Goal: Task Accomplishment & Management: Manage account settings

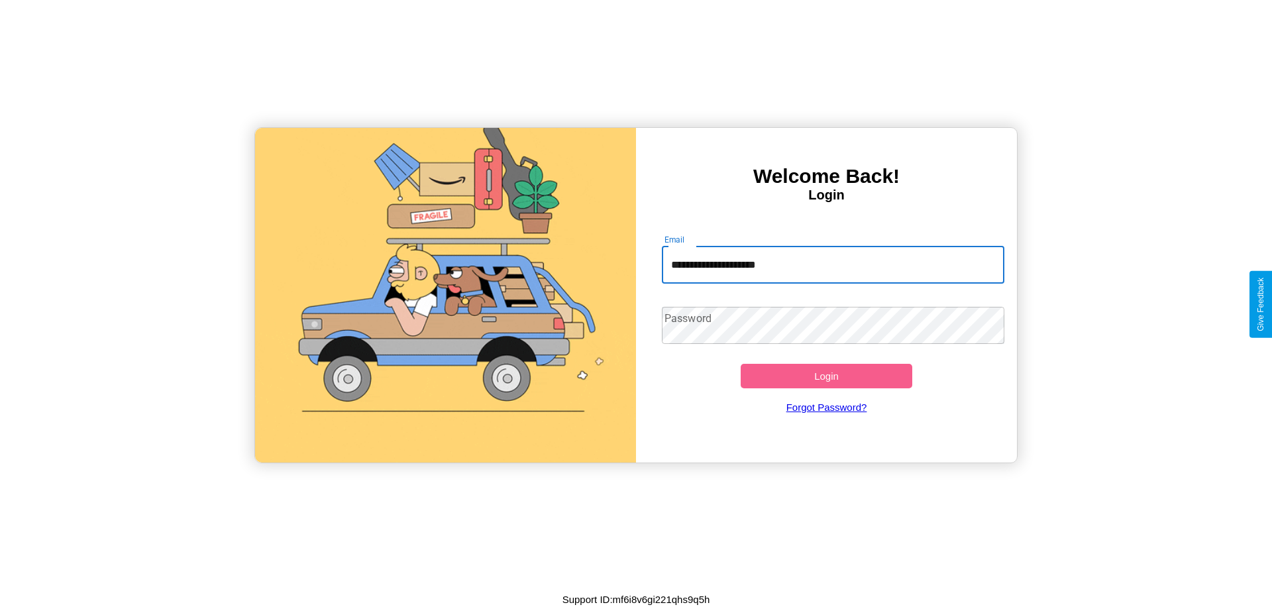
type input "**********"
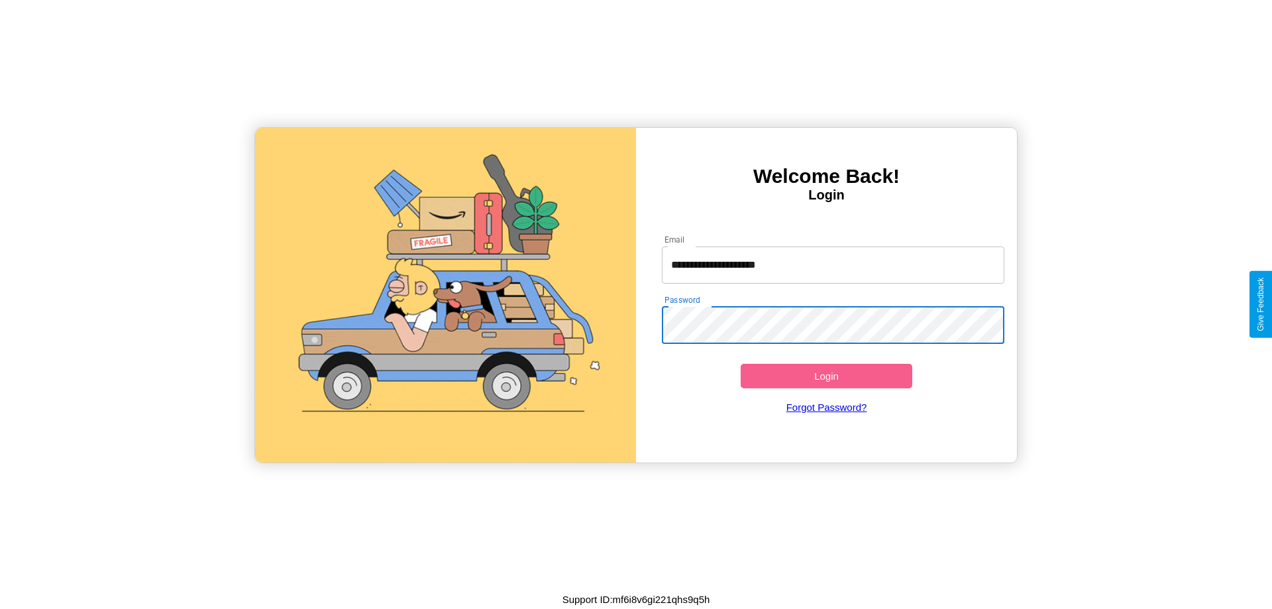
click at [826, 375] on button "Login" at bounding box center [826, 376] width 172 height 25
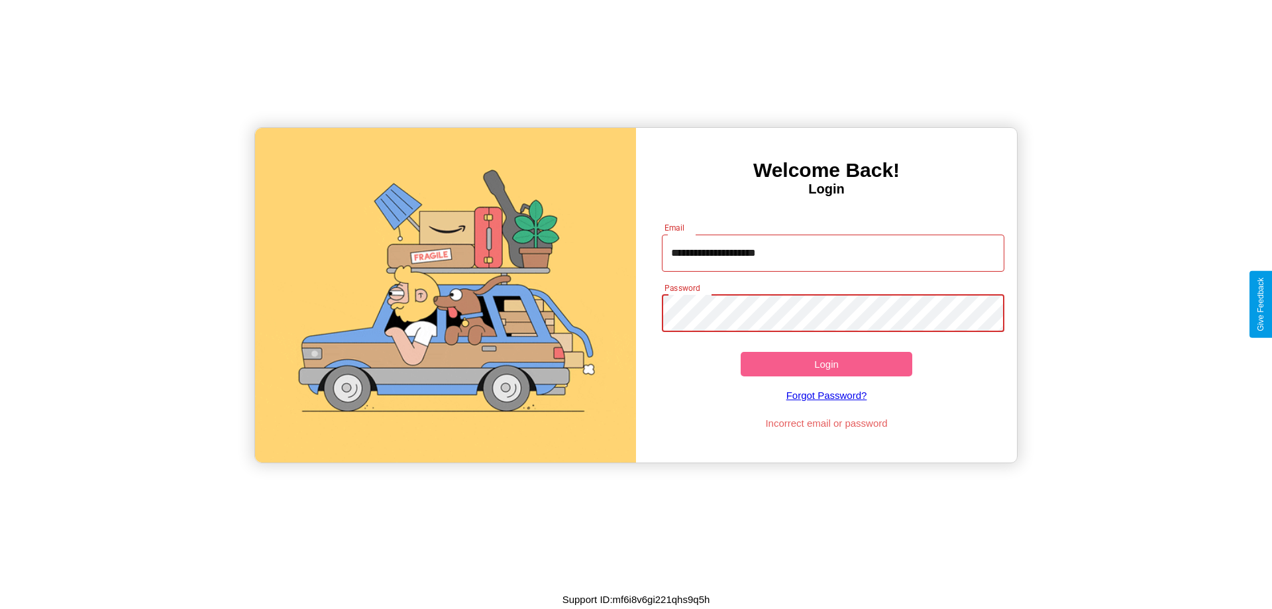
click at [826, 364] on button "Login" at bounding box center [826, 364] width 172 height 25
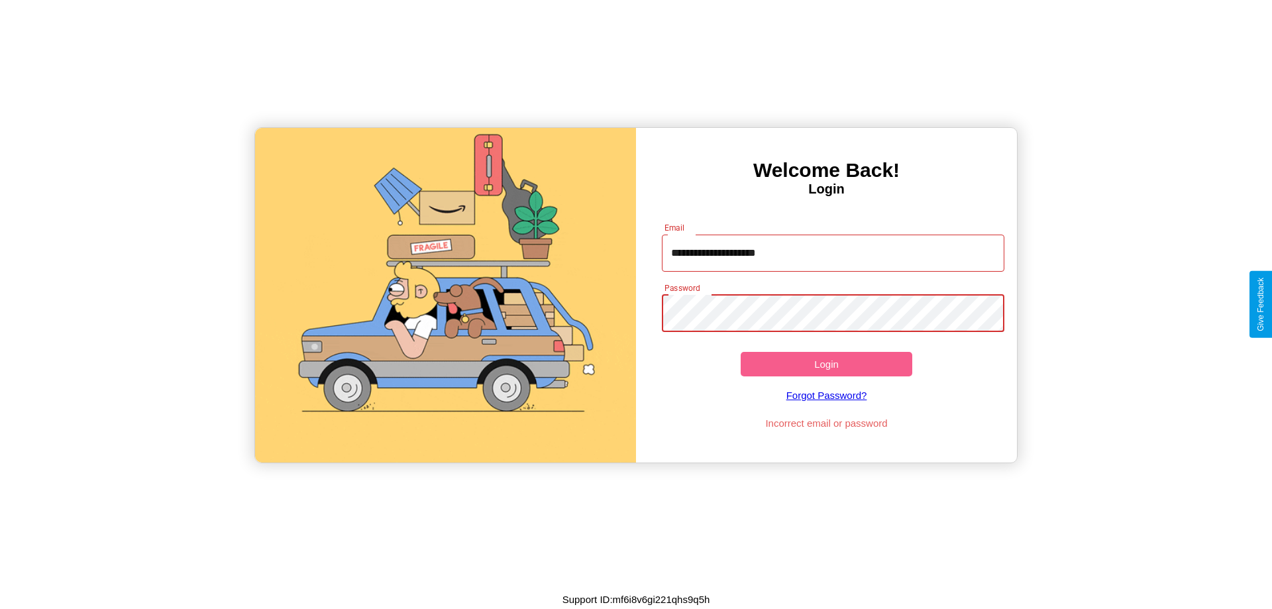
click at [826, 364] on button "Login" at bounding box center [826, 364] width 172 height 25
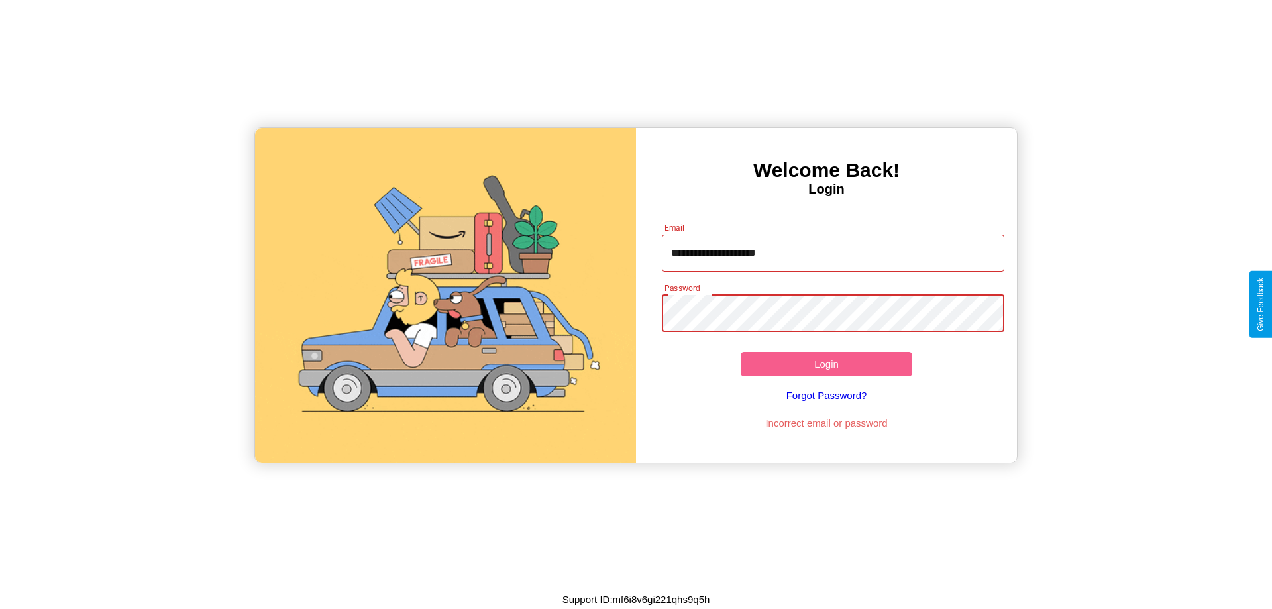
click at [826, 364] on button "Login" at bounding box center [826, 364] width 172 height 25
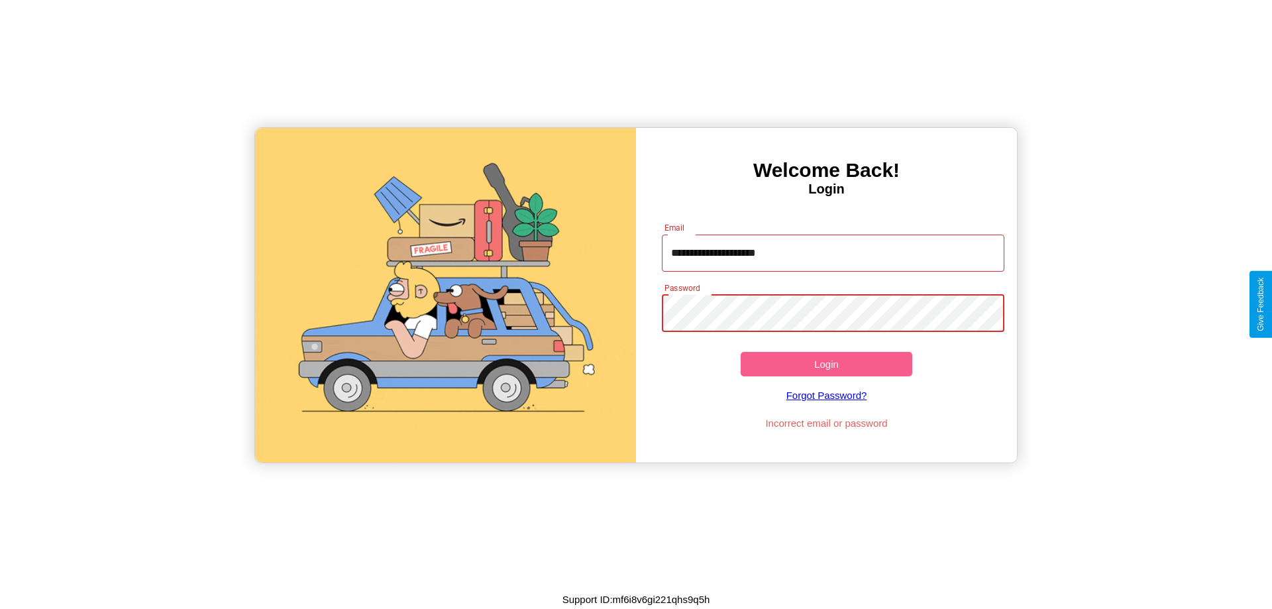
click at [826, 364] on button "Login" at bounding box center [826, 364] width 172 height 25
